Goal: Navigation & Orientation: Find specific page/section

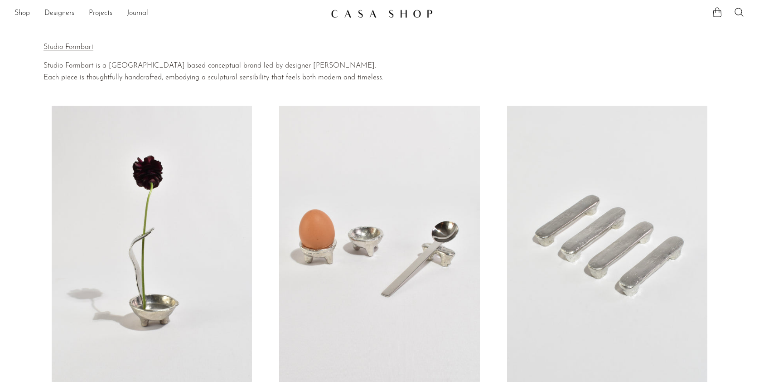
scroll to position [84, 0]
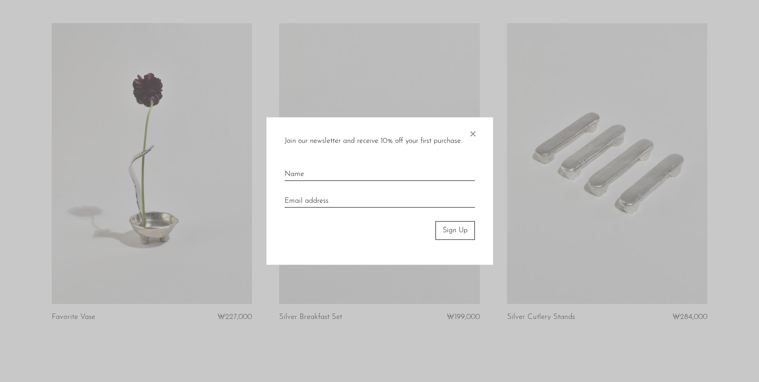
click at [469, 132] on span "×" at bounding box center [472, 131] width 9 height 29
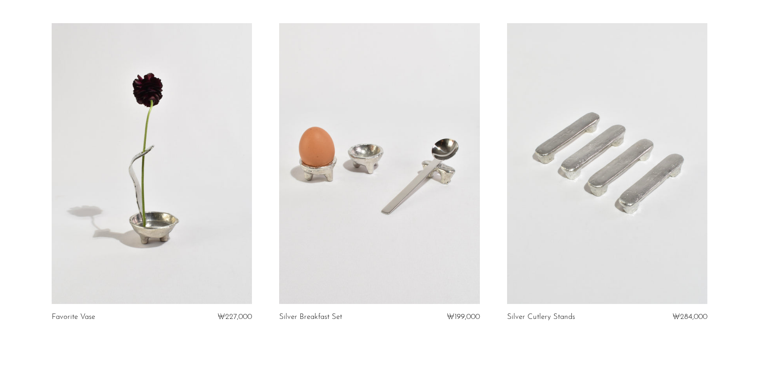
click at [665, 197] on link at bounding box center [607, 163] width 200 height 281
click at [151, 196] on link at bounding box center [152, 163] width 200 height 281
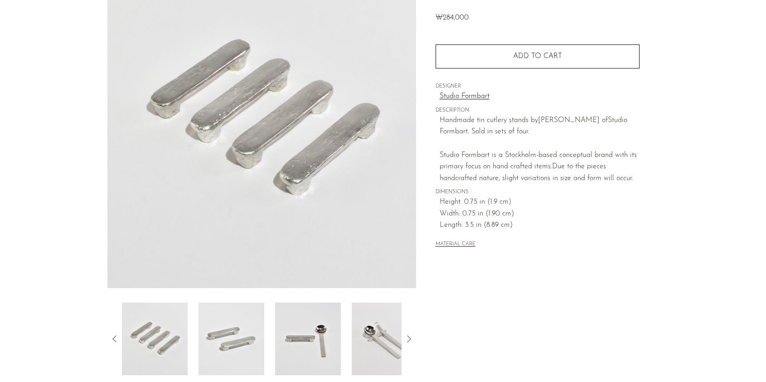
scroll to position [108, 0]
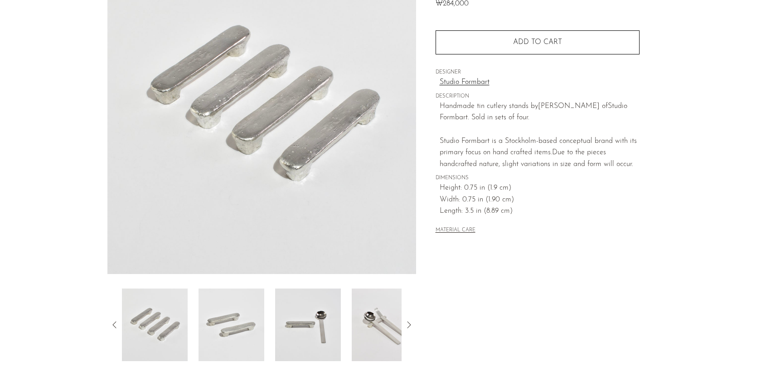
click at [411, 325] on icon at bounding box center [408, 324] width 11 height 11
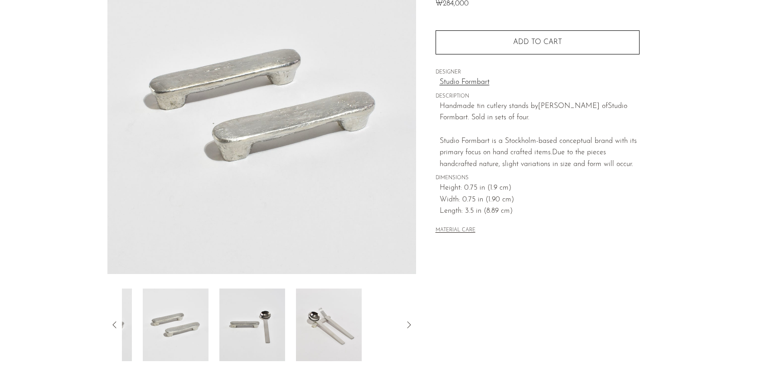
click at [411, 325] on icon at bounding box center [408, 324] width 11 height 11
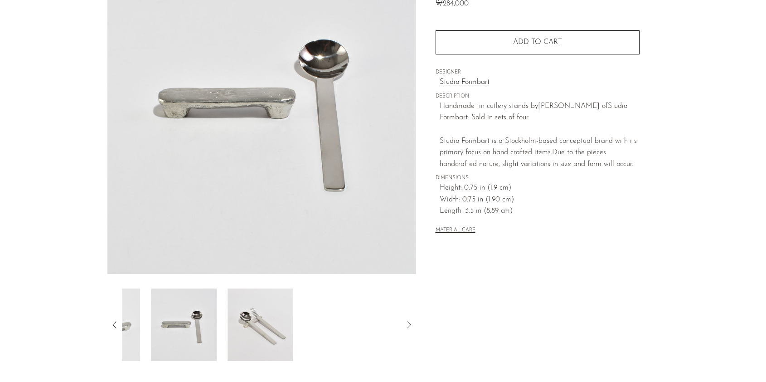
click at [411, 325] on icon at bounding box center [408, 324] width 11 height 11
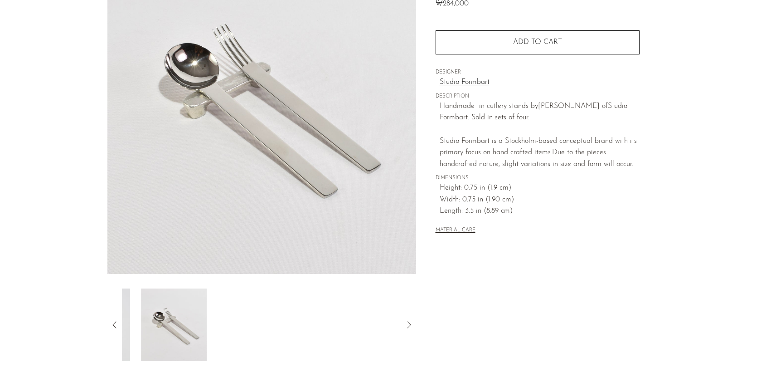
click at [411, 325] on icon at bounding box center [408, 324] width 11 height 11
click at [412, 325] on icon at bounding box center [408, 324] width 11 height 11
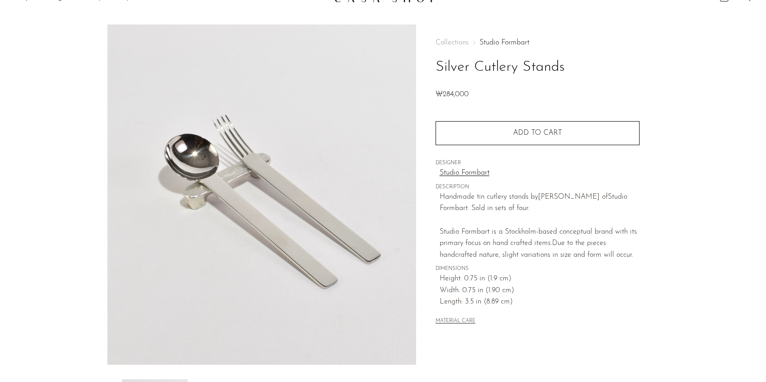
scroll to position [0, 0]
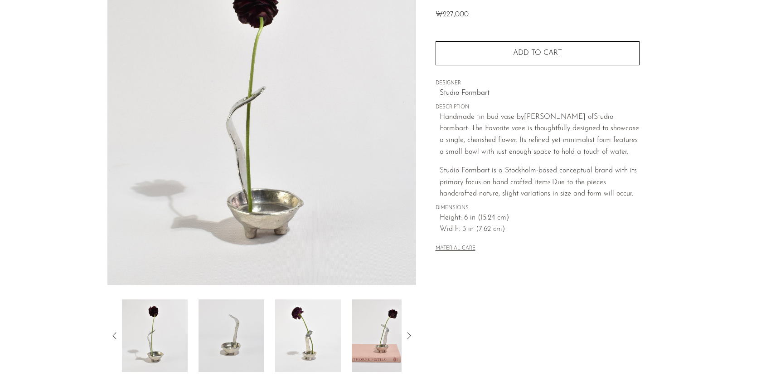
scroll to position [152, 0]
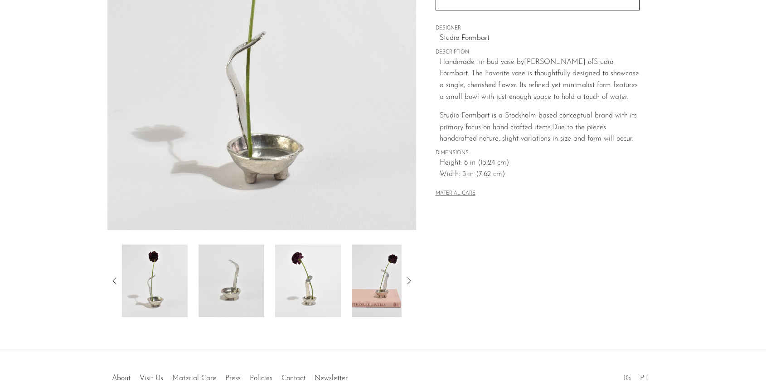
click at [414, 282] on div at bounding box center [261, 280] width 309 height 73
click at [409, 282] on icon at bounding box center [408, 280] width 11 height 11
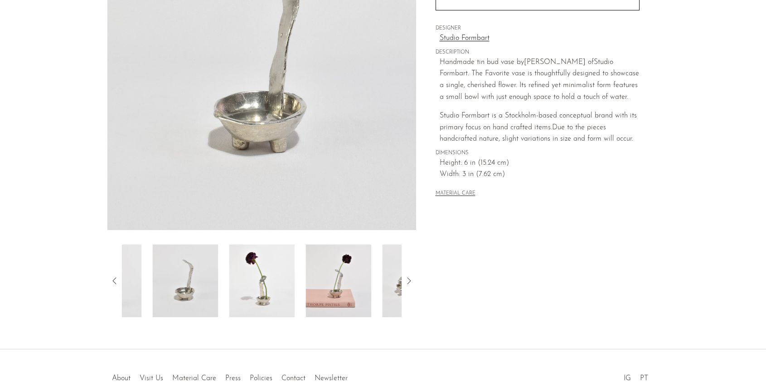
click at [409, 282] on icon at bounding box center [408, 280] width 11 height 11
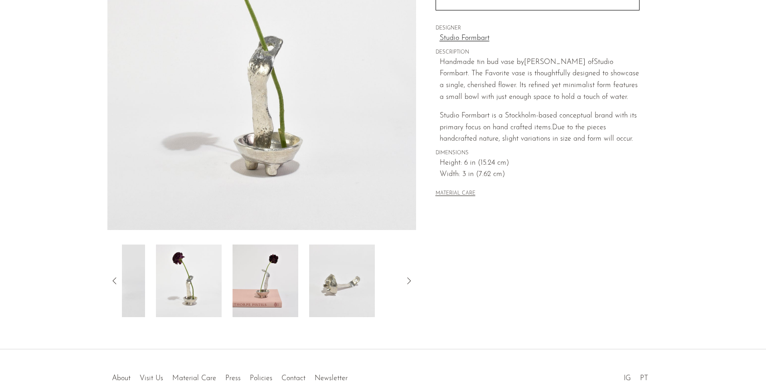
click at [409, 282] on icon at bounding box center [408, 280] width 11 height 11
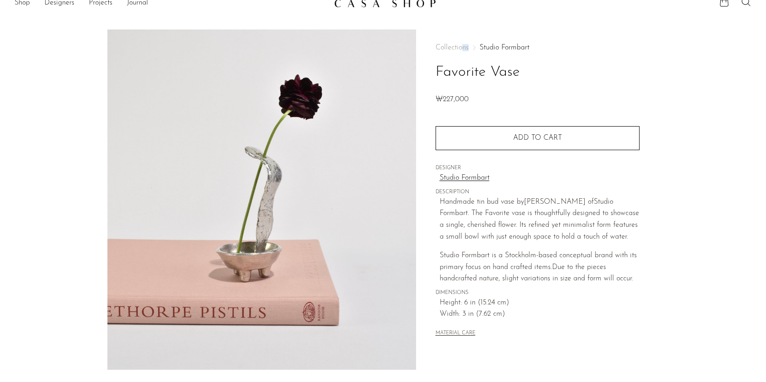
scroll to position [0, 0]
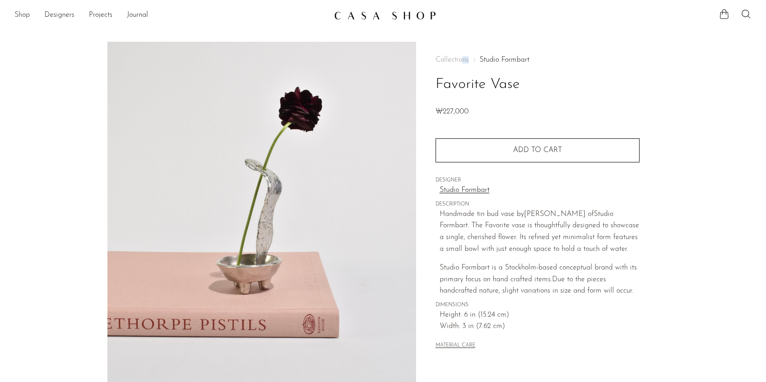
click at [22, 13] on link "Shop" at bounding box center [22, 16] width 15 height 12
click at [58, 10] on link "Designers" at bounding box center [59, 16] width 30 height 12
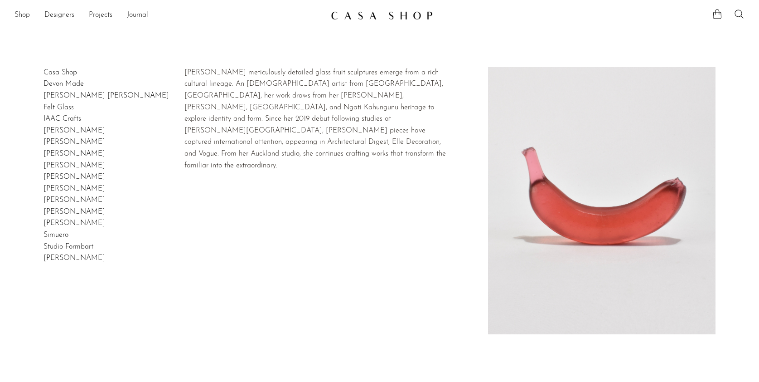
click at [67, 87] on link "Devon Made" at bounding box center [64, 83] width 40 height 7
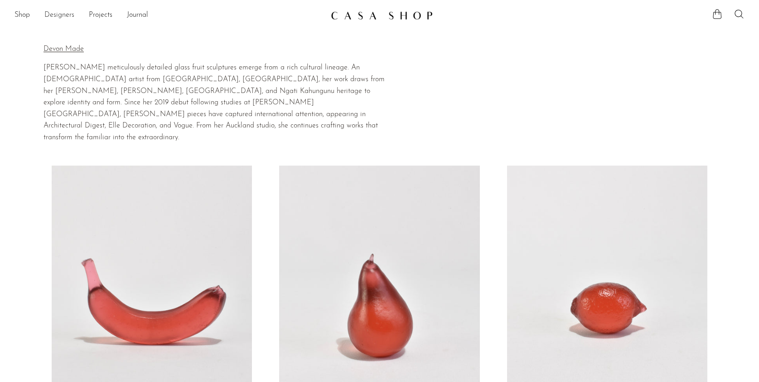
click at [57, 15] on link "Designers" at bounding box center [59, 16] width 30 height 12
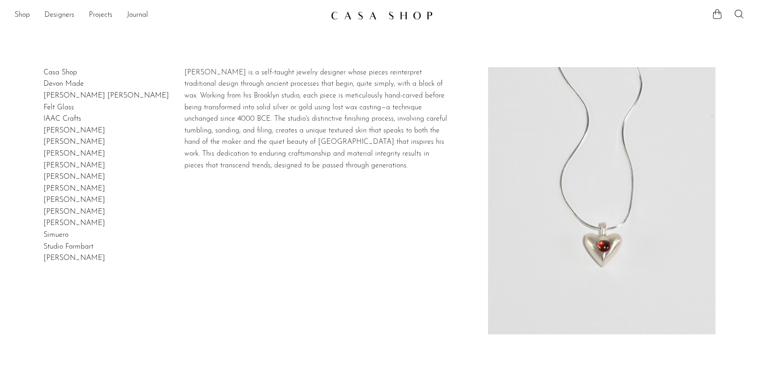
click at [59, 99] on link "Dunton Ellerkamp" at bounding box center [107, 95] width 126 height 7
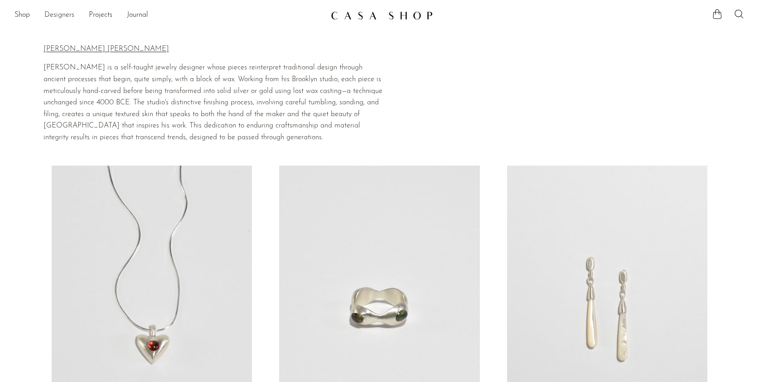
click at [51, 10] on link "Designers" at bounding box center [59, 16] width 30 height 12
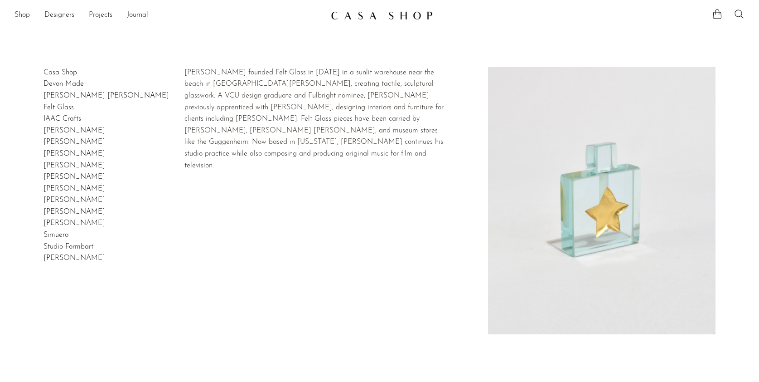
click at [58, 104] on link "Felt Glass" at bounding box center [59, 107] width 30 height 7
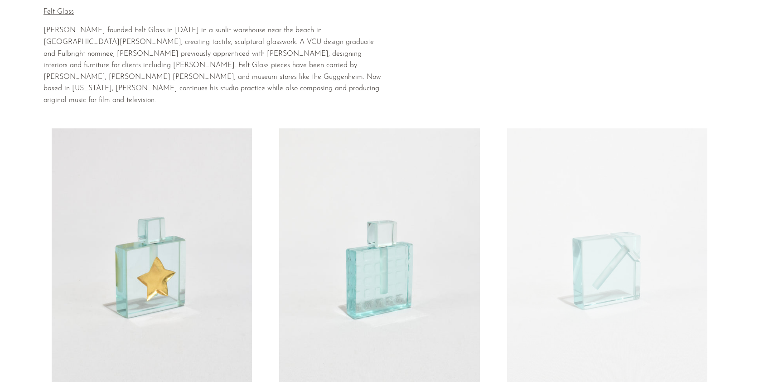
scroll to position [140, 0]
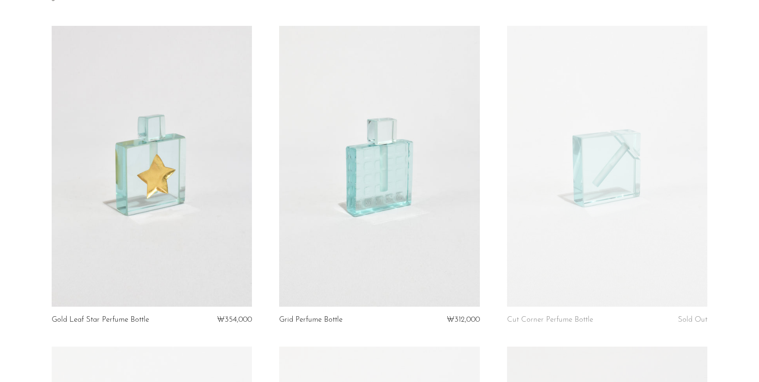
click at [449, 318] on article "Grid Perfume Bottle ₩312,000" at bounding box center [380, 186] width 228 height 321
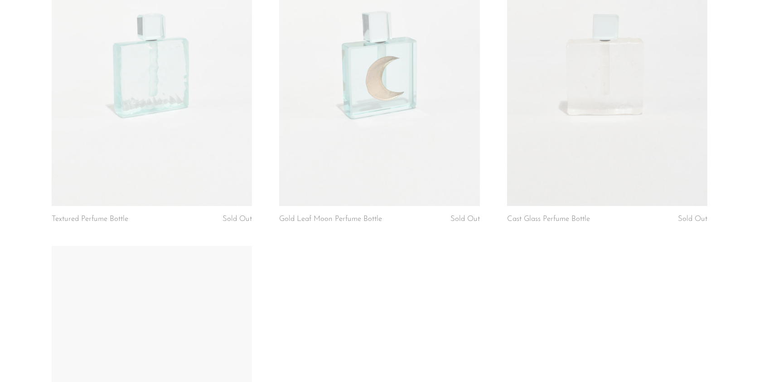
scroll to position [559, 0]
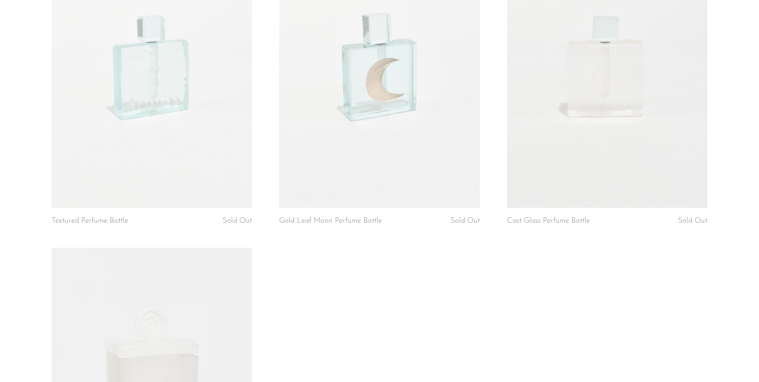
click at [414, 141] on link at bounding box center [379, 67] width 200 height 281
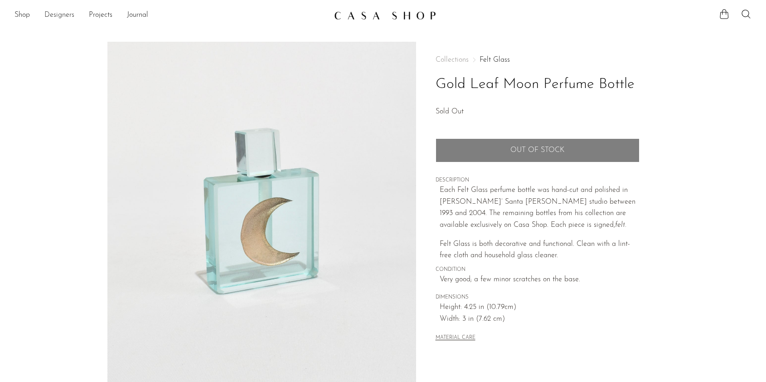
click at [60, 14] on link "Designers" at bounding box center [59, 16] width 30 height 12
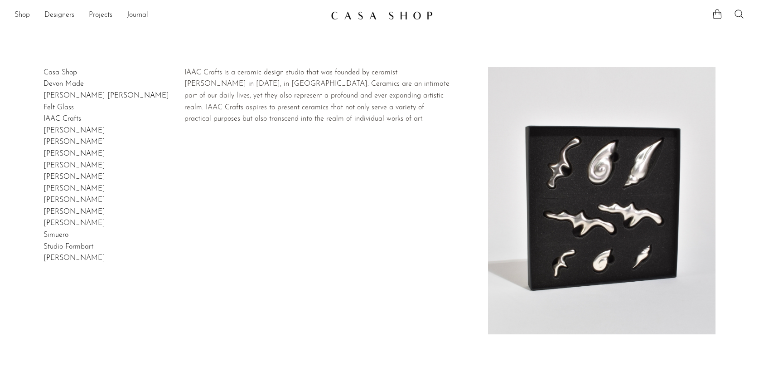
click at [65, 116] on link "IAAC Crafts" at bounding box center [63, 118] width 38 height 7
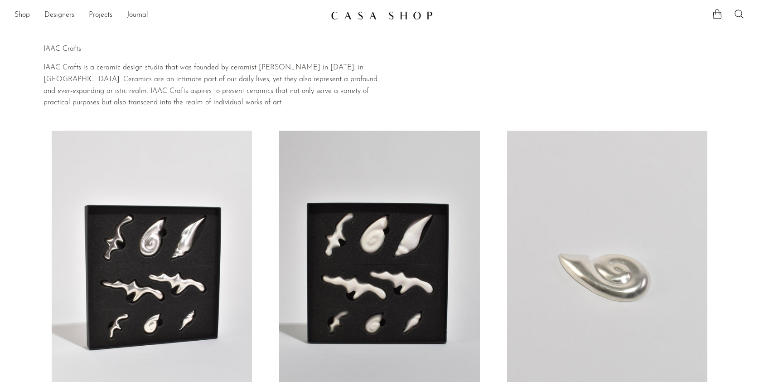
click at [68, 12] on link "Designers" at bounding box center [59, 16] width 30 height 12
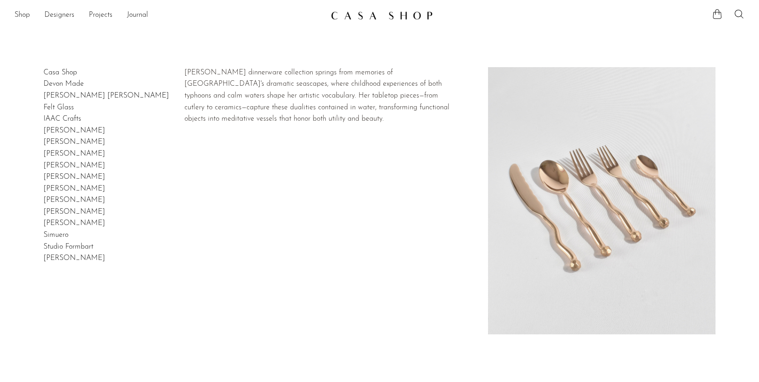
click at [64, 134] on link "Izabel Lam" at bounding box center [75, 130] width 62 height 7
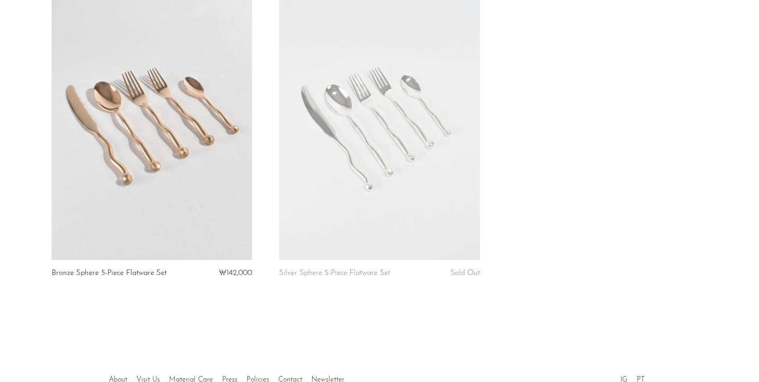
scroll to position [170, 0]
click at [176, 174] on link at bounding box center [152, 119] width 200 height 281
click at [431, 172] on link at bounding box center [379, 119] width 200 height 281
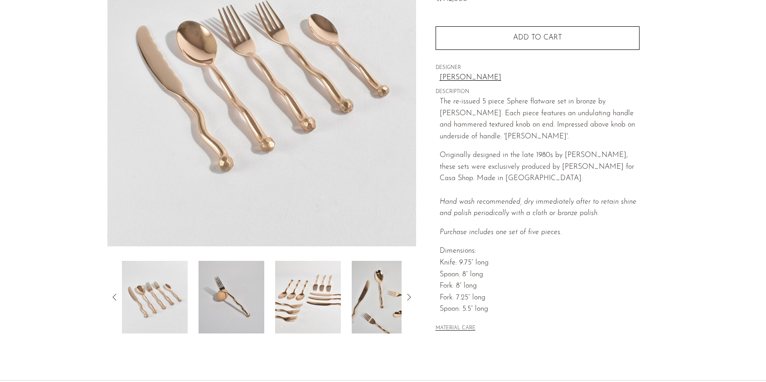
scroll to position [61, 0]
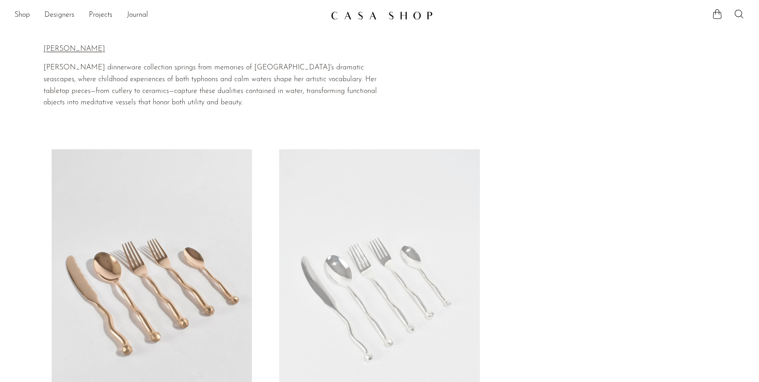
scroll to position [170, 0]
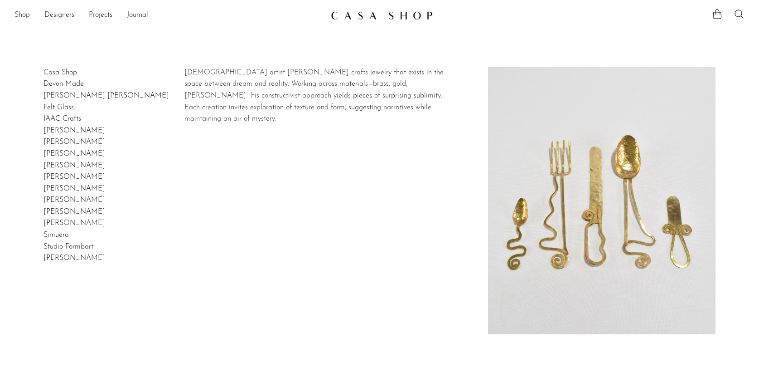
click at [68, 199] on link "[PERSON_NAME]" at bounding box center [75, 199] width 62 height 7
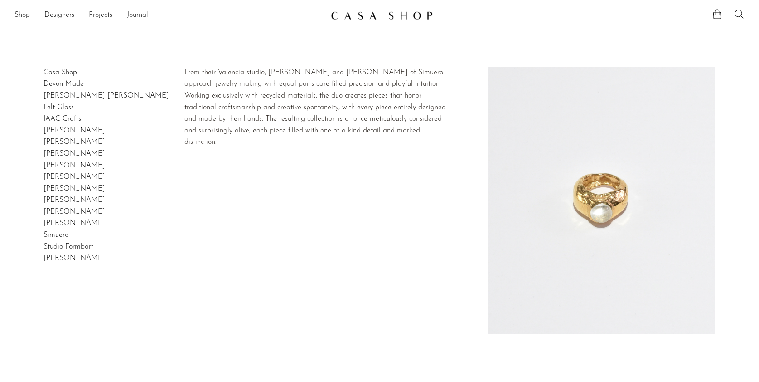
click at [59, 233] on link "Simuero" at bounding box center [56, 234] width 25 height 7
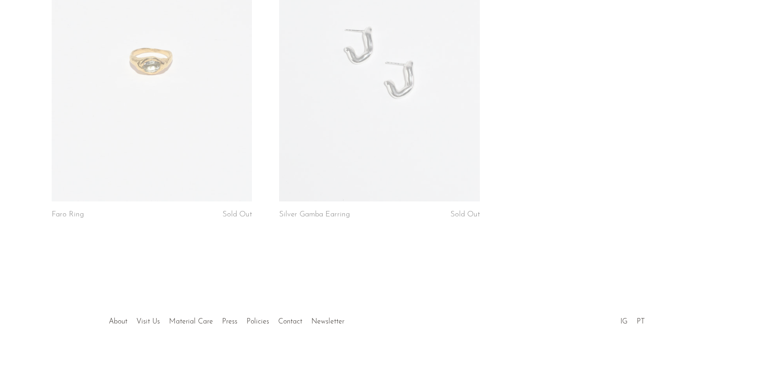
scroll to position [436, 0]
